Goal: Obtain resource: Obtain resource

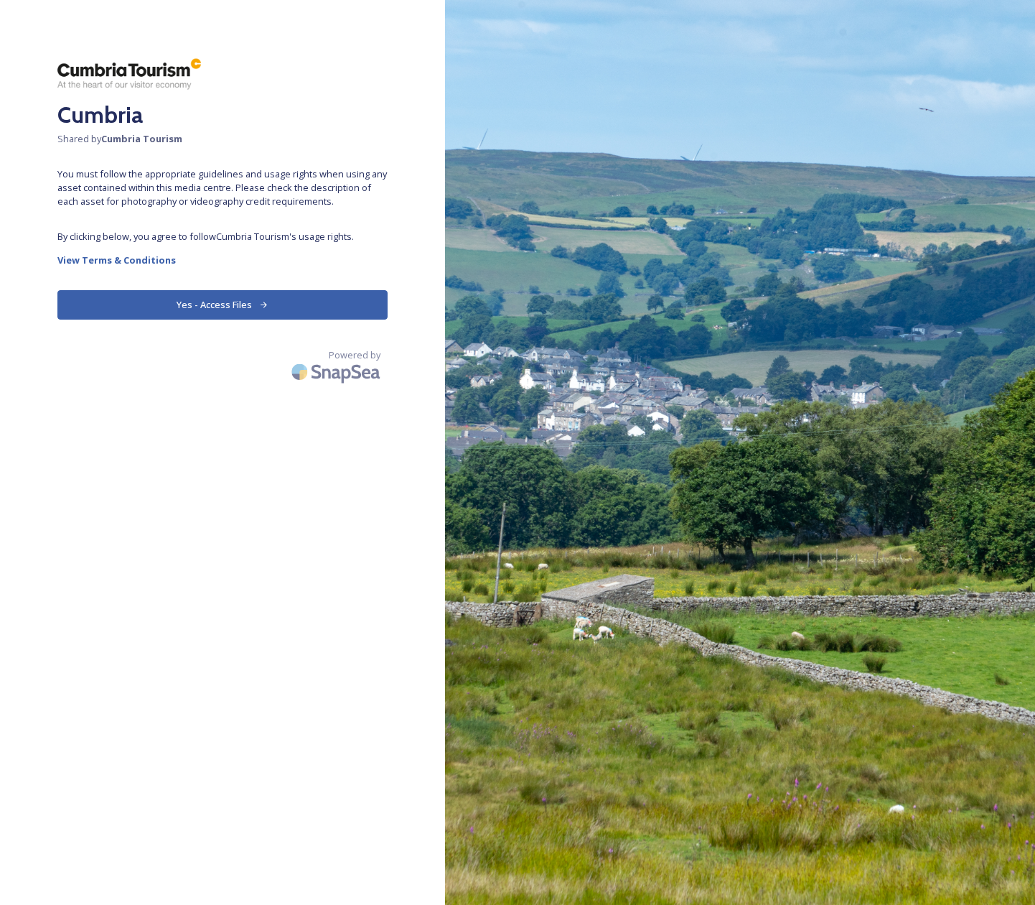
click at [223, 304] on button "Yes - Access Files" at bounding box center [222, 304] width 330 height 29
click at [201, 306] on button "Yes - Access Files" at bounding box center [222, 304] width 330 height 29
click at [183, 307] on button "Yes - Access Files" at bounding box center [222, 304] width 330 height 29
click at [264, 305] on icon at bounding box center [263, 304] width 9 height 9
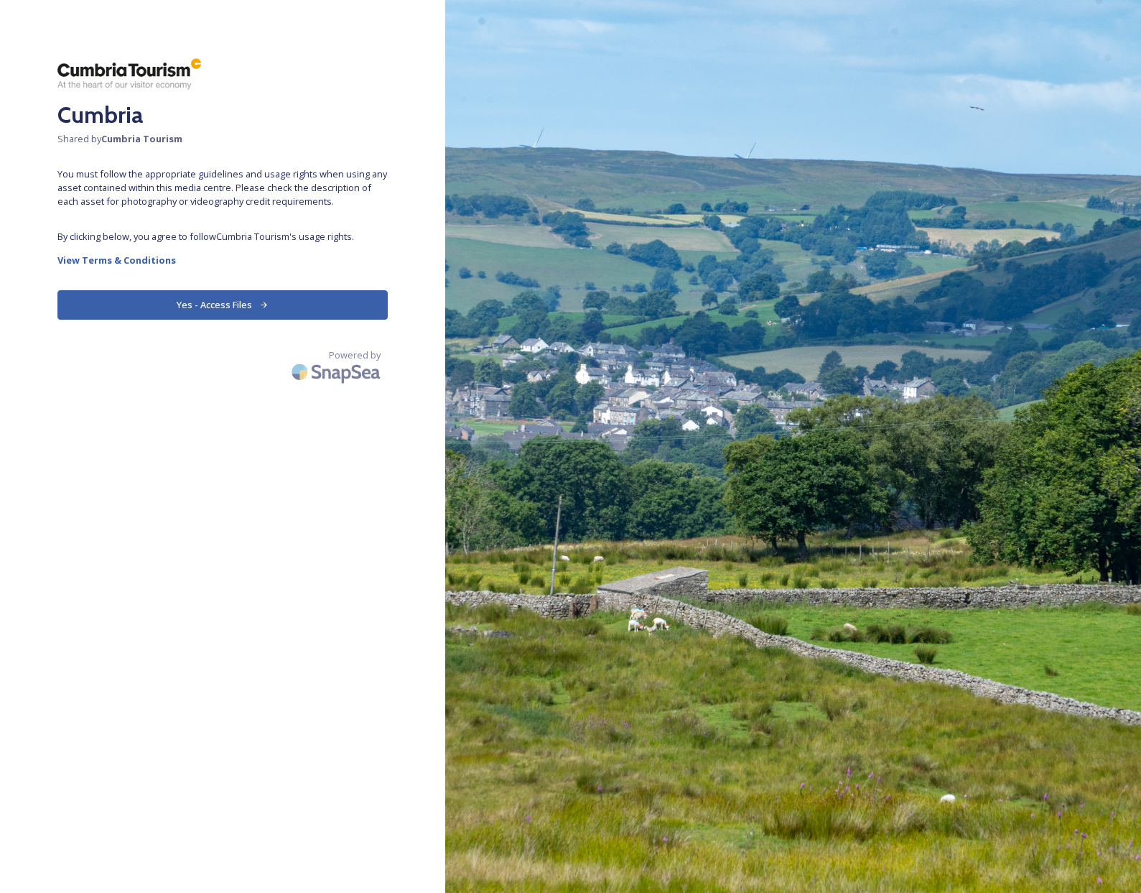
click at [223, 187] on span "You must follow the appropriate guidelines and usage rights when using any asse…" at bounding box center [222, 188] width 330 height 42
click at [113, 261] on strong "View Terms & Conditions" at bounding box center [116, 259] width 118 height 13
click at [219, 304] on button "Yes - Access Files" at bounding box center [222, 304] width 330 height 29
click at [259, 307] on icon at bounding box center [263, 304] width 9 height 9
